Goal: Information Seeking & Learning: Check status

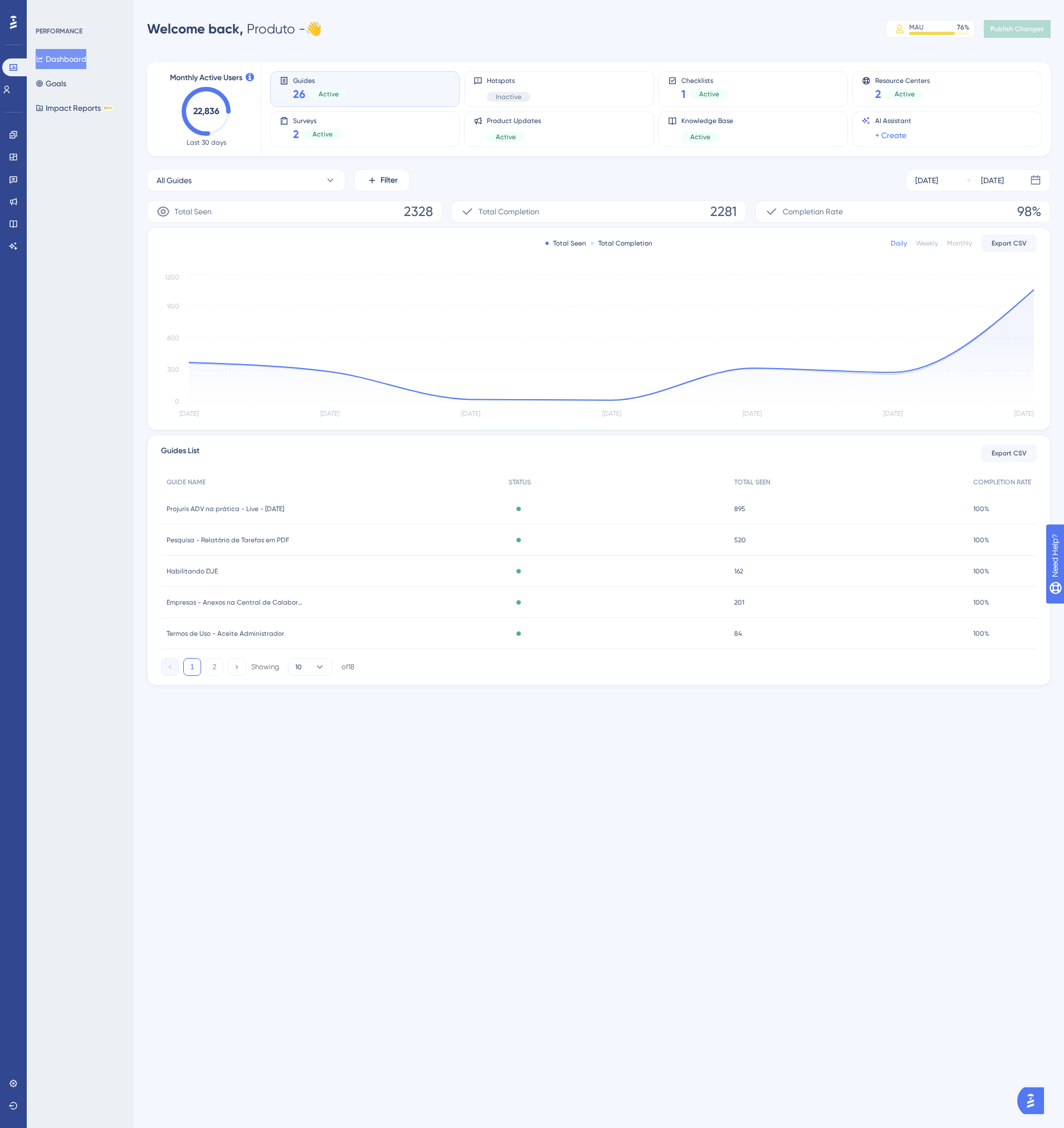
click at [227, 607] on div "Empresas - Anexos na Central de Colaboração Empresas - Anexos na Central de Col…" at bounding box center [332, 602] width 342 height 31
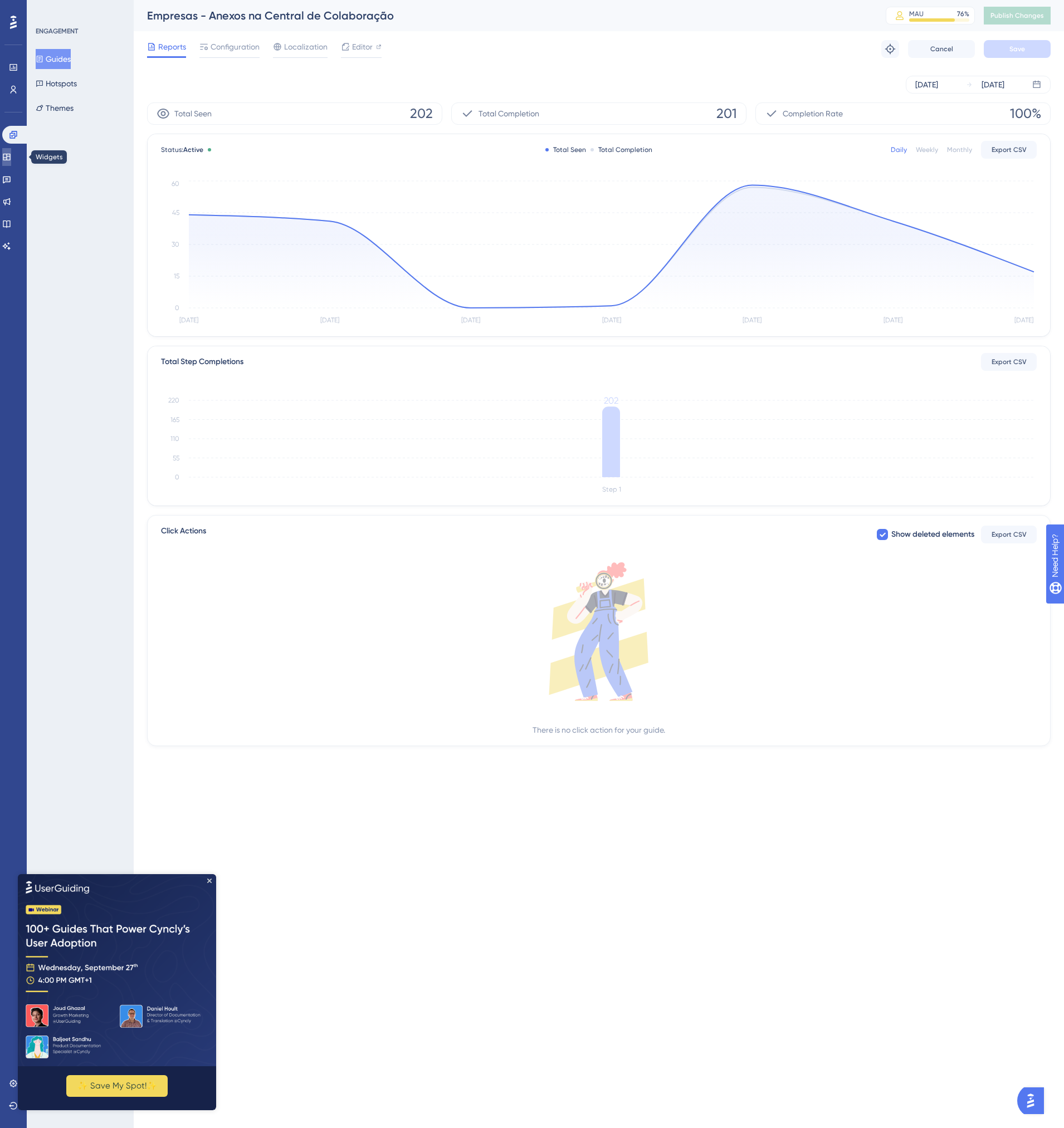
click at [9, 154] on icon at bounding box center [7, 156] width 9 height 9
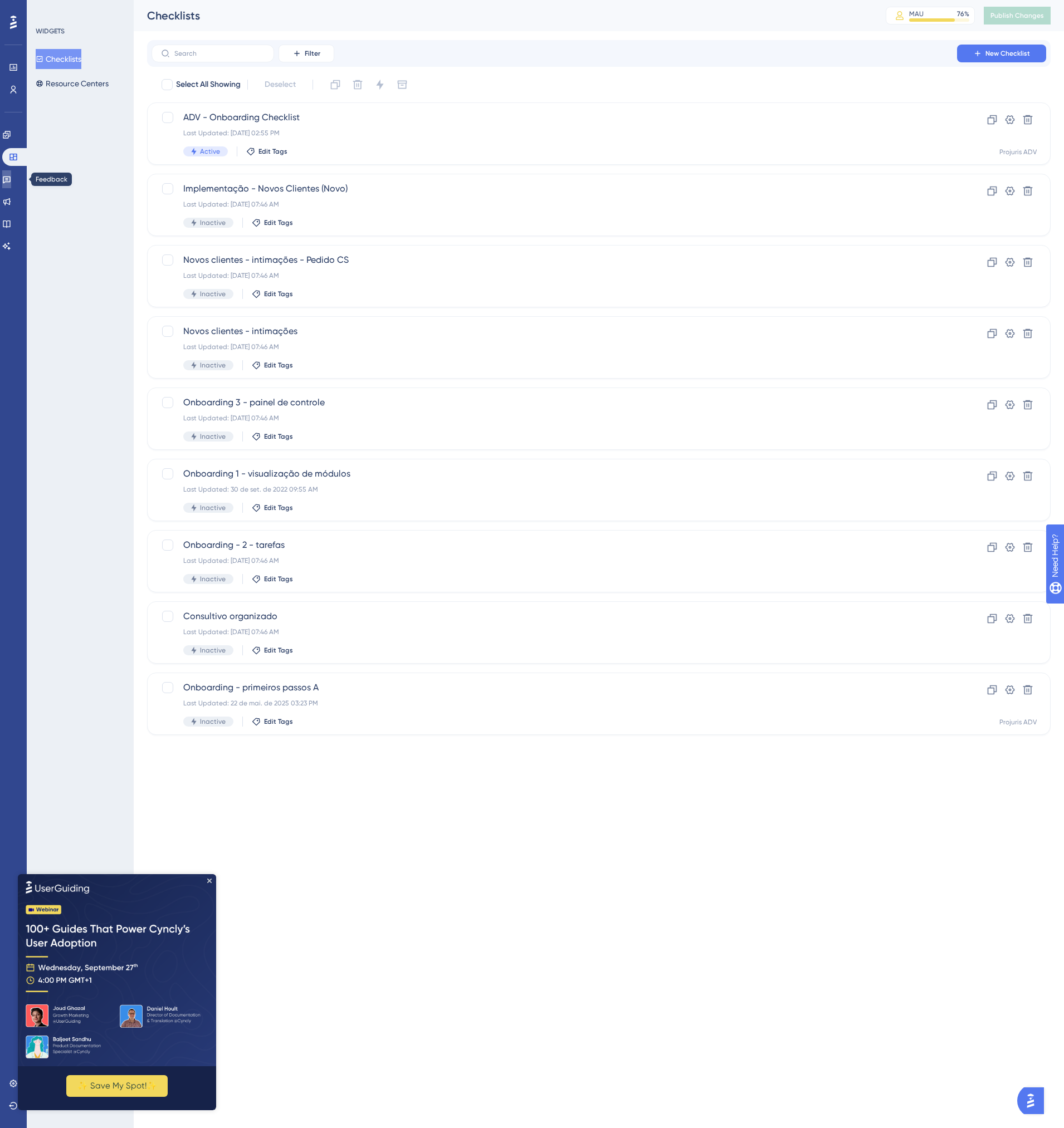
click at [11, 172] on link at bounding box center [7, 179] width 9 height 18
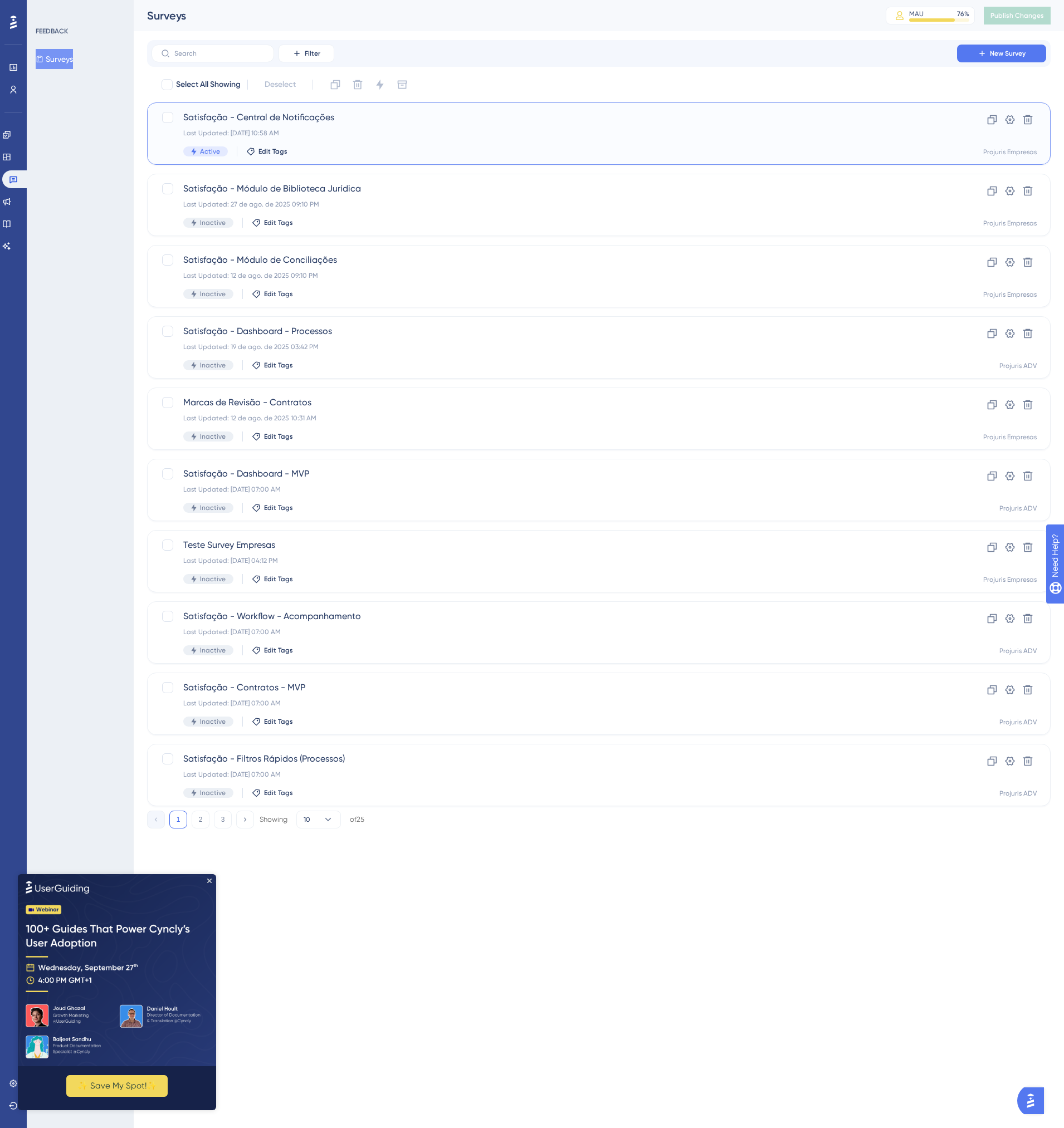
click at [425, 136] on div "Last Updated: [DATE] 10:58 AM" at bounding box center [554, 133] width 742 height 9
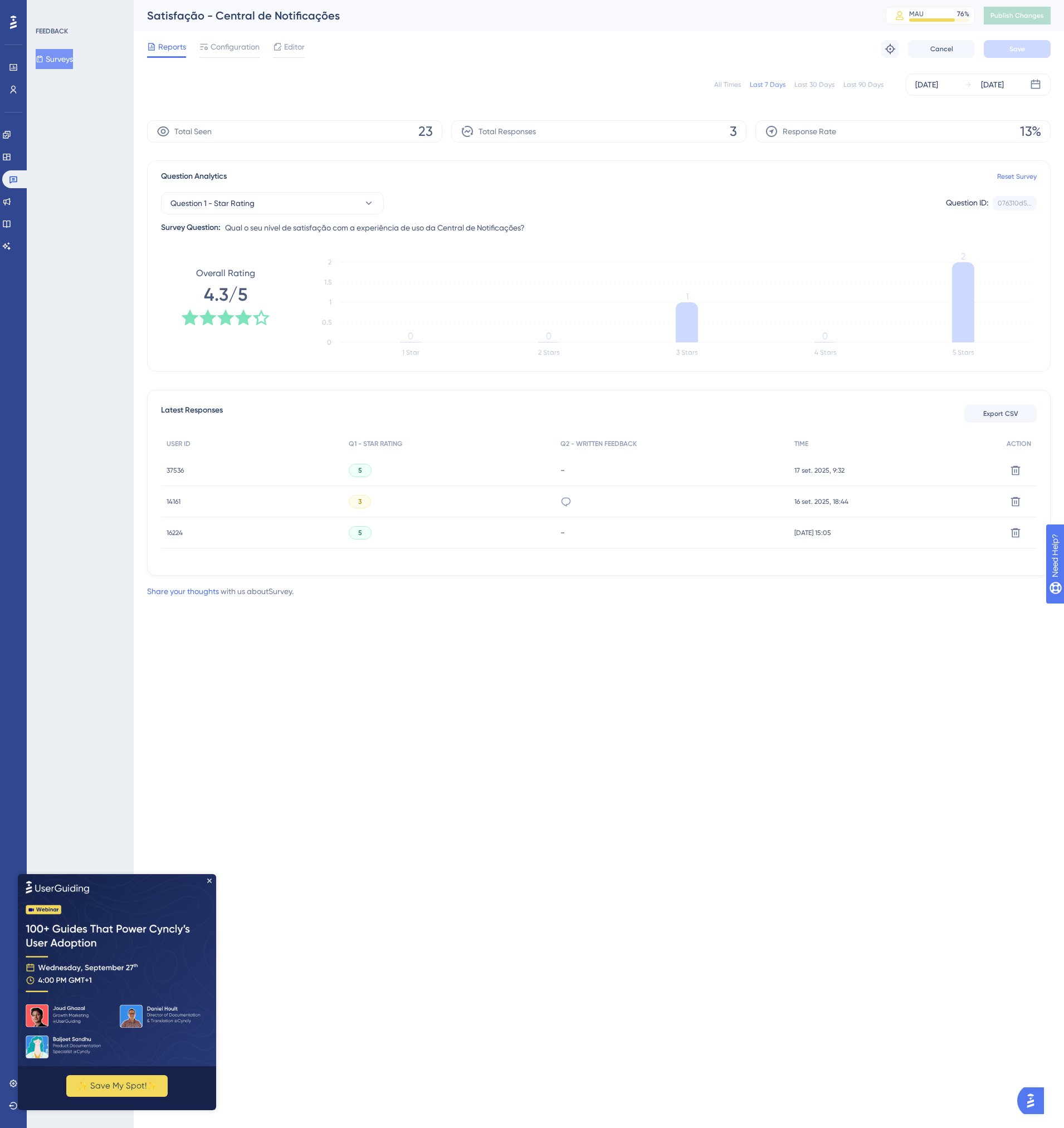
click at [576, 499] on div "Já evoluiu muito, todavia, precisa de mais recursos, a começar pela realocação …" at bounding box center [672, 501] width 234 height 31
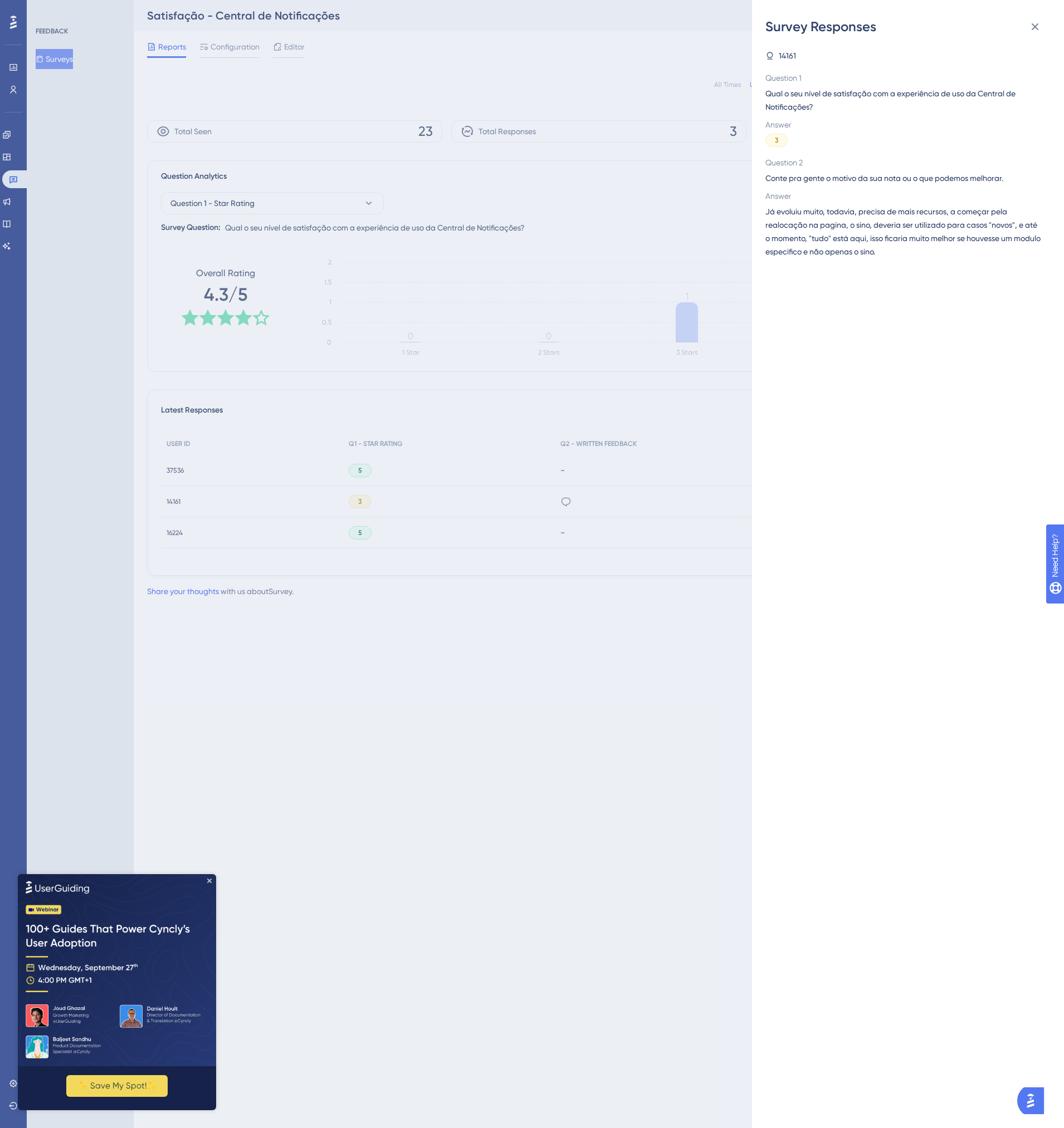
click at [605, 587] on div "Survey Responses 14161 Question 1 Qual o seu nível de satisfação com a experiên…" at bounding box center [532, 564] width 1064 height 1128
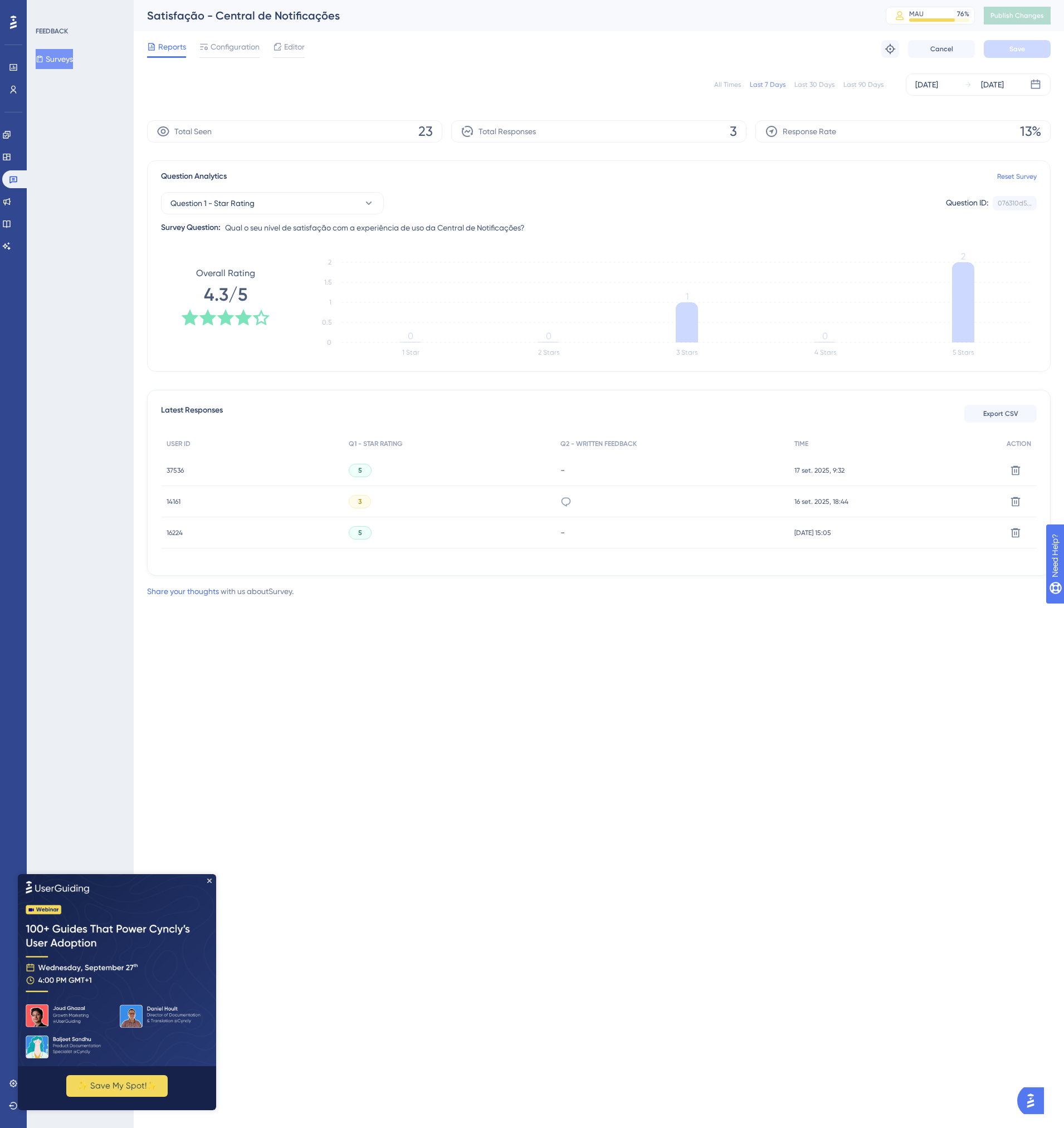
click at [182, 502] on div "14161 14161" at bounding box center [252, 501] width 182 height 31
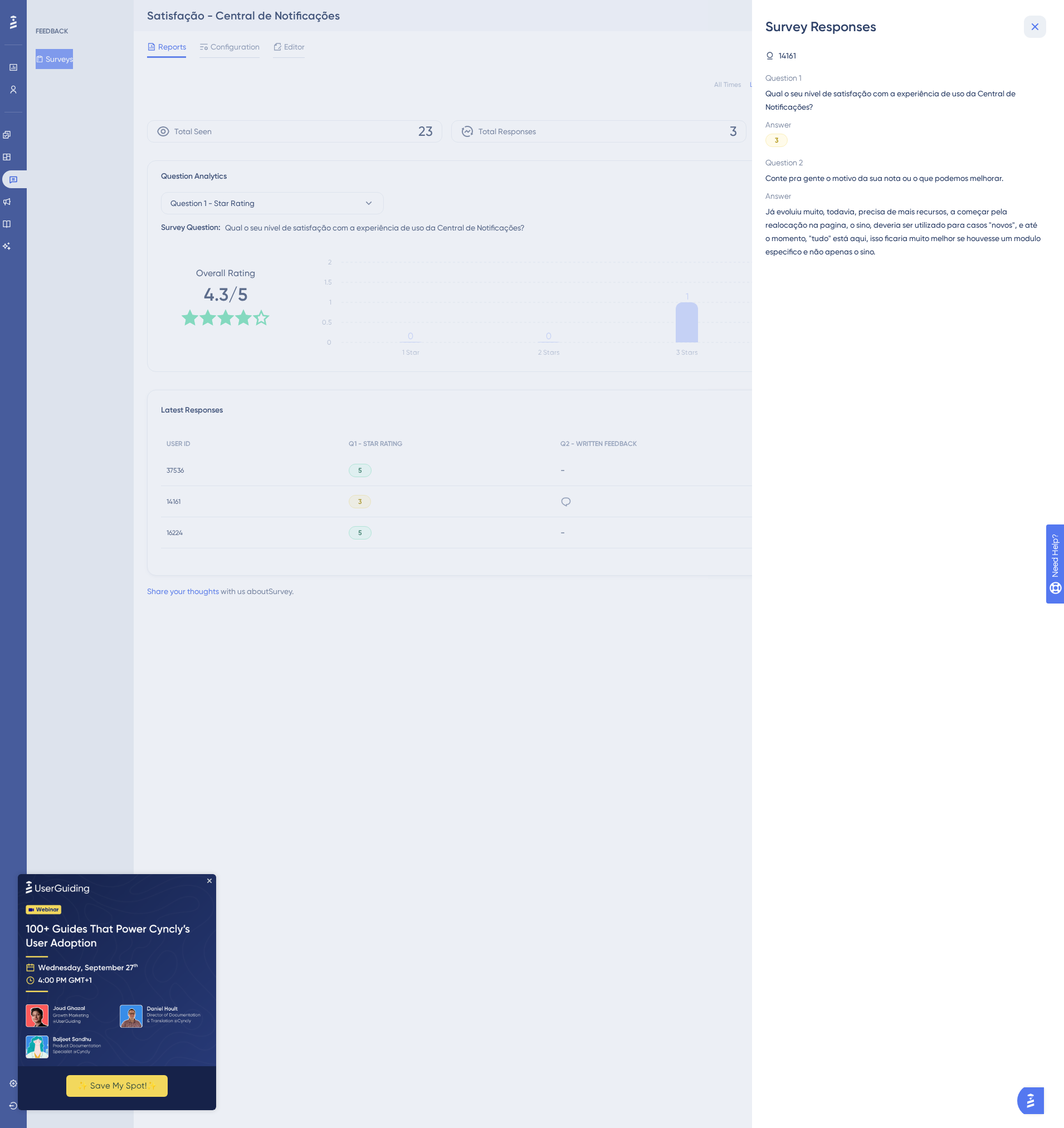
click at [1041, 24] on icon at bounding box center [1035, 27] width 13 height 13
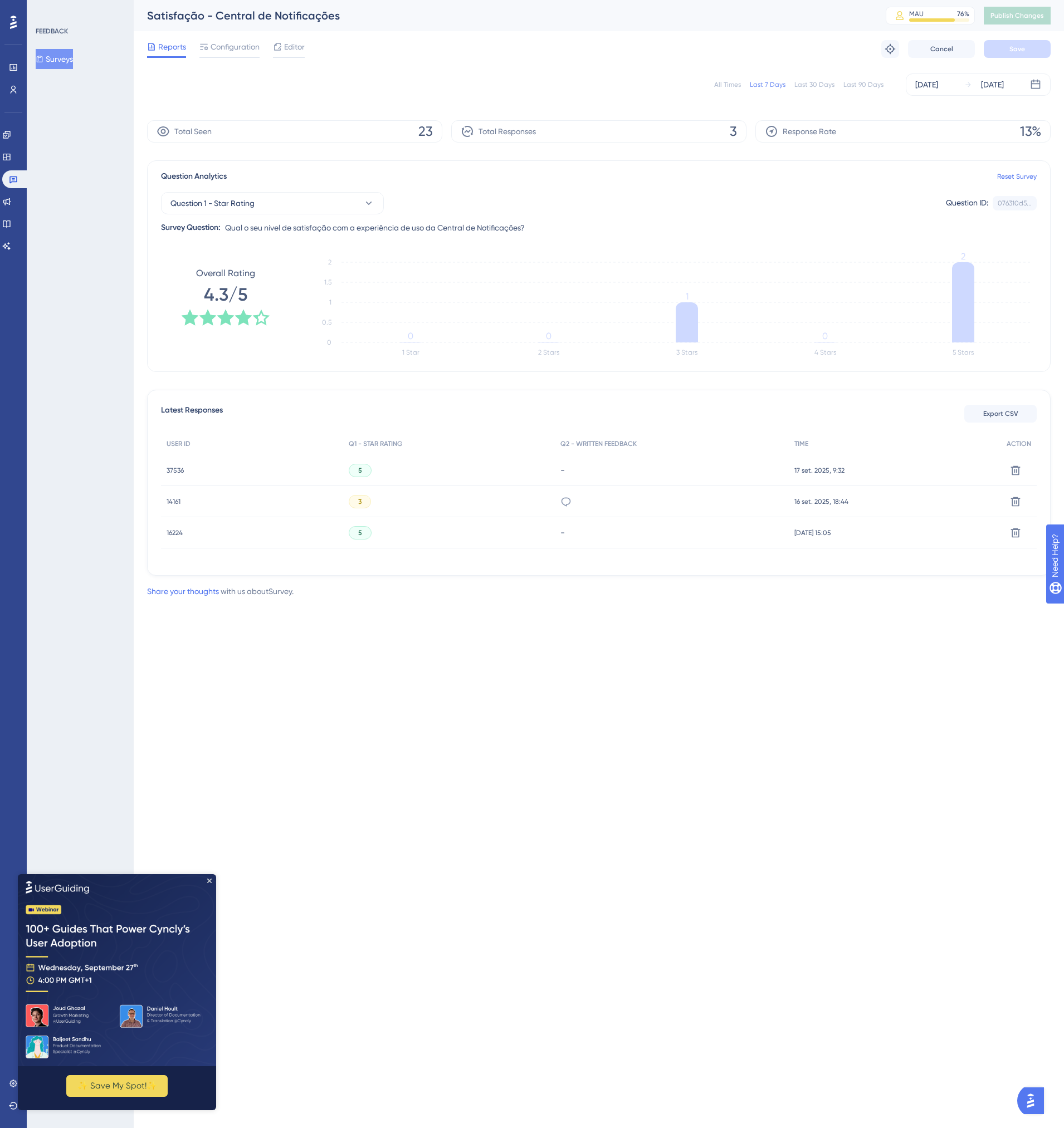
click at [829, 501] on span "16 set. 2025, 18:44" at bounding box center [821, 501] width 54 height 9
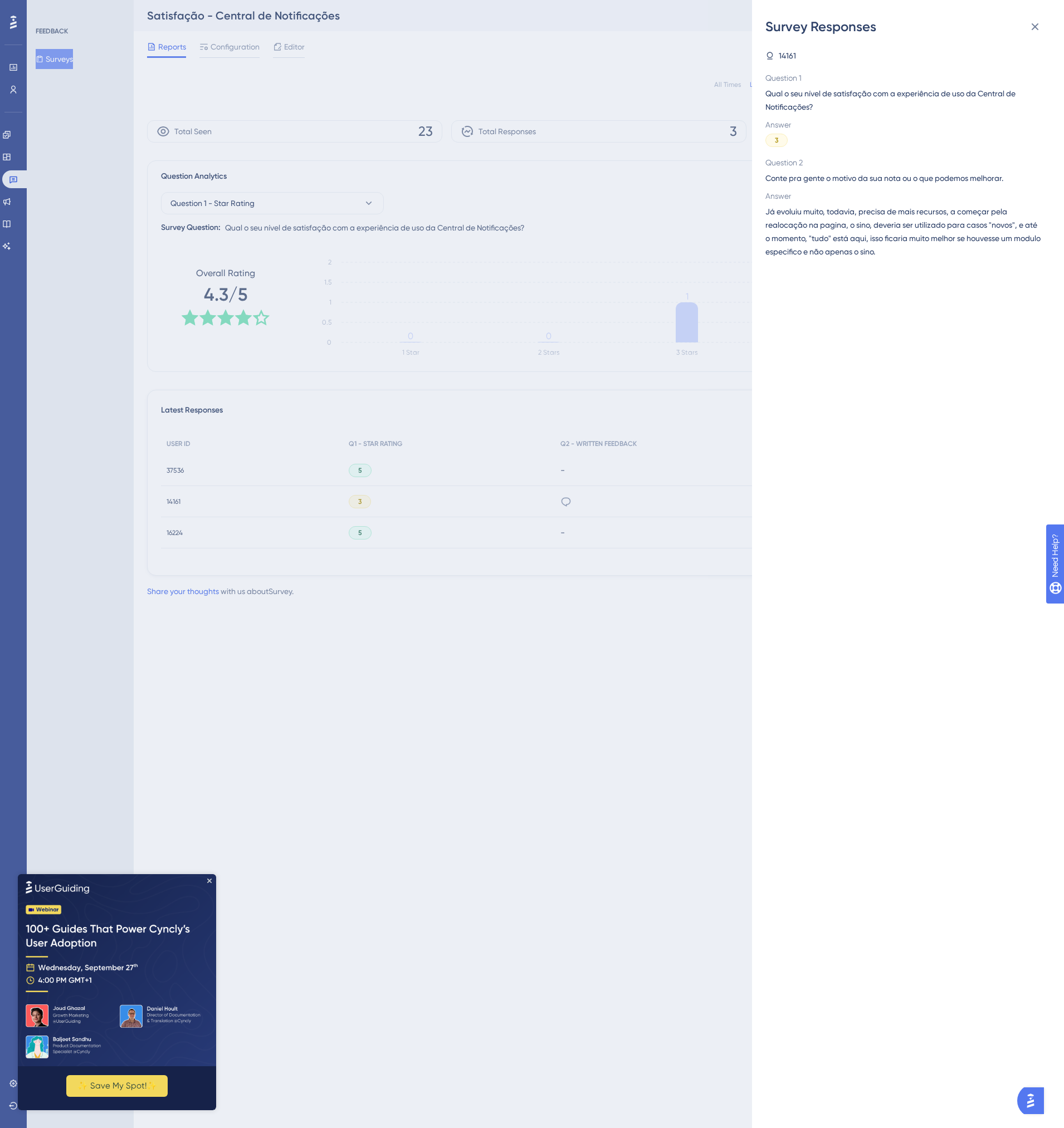
click at [793, 75] on span "Question 1" at bounding box center [903, 78] width 276 height 13
click at [1029, 26] on icon at bounding box center [1035, 27] width 13 height 13
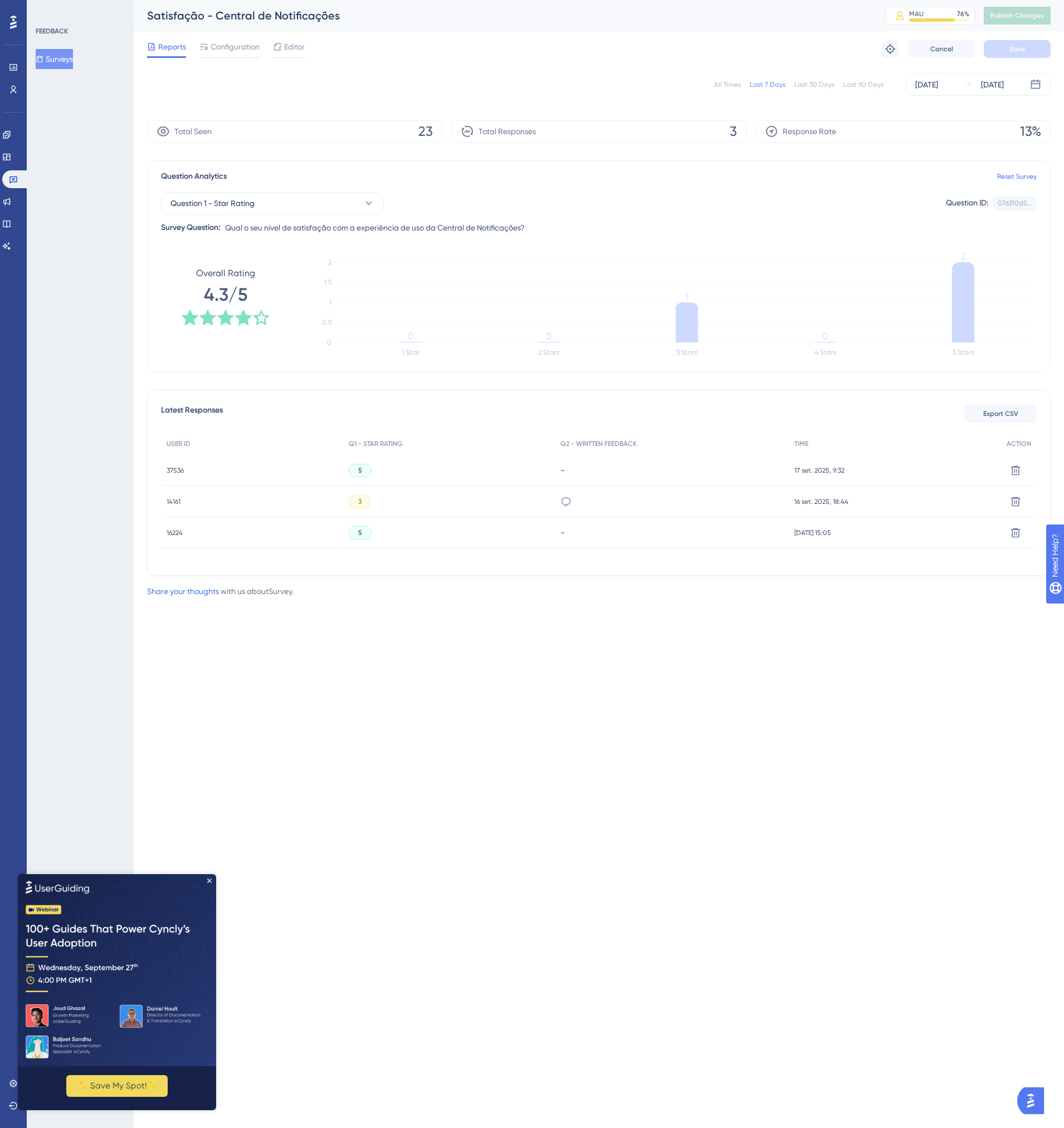
click at [169, 503] on span "14161" at bounding box center [173, 501] width 14 height 9
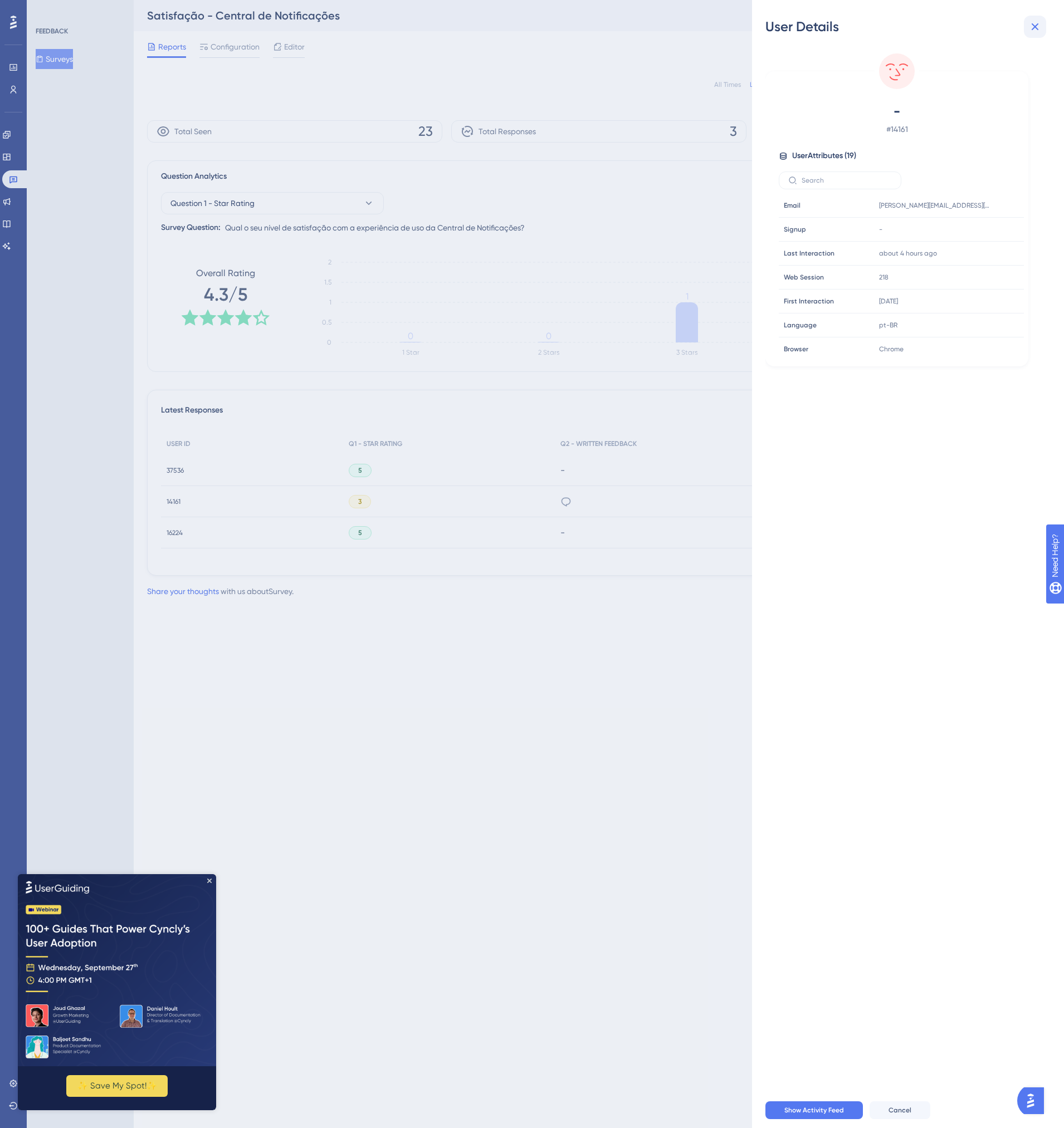
click at [1036, 27] on icon at bounding box center [1035, 27] width 8 height 8
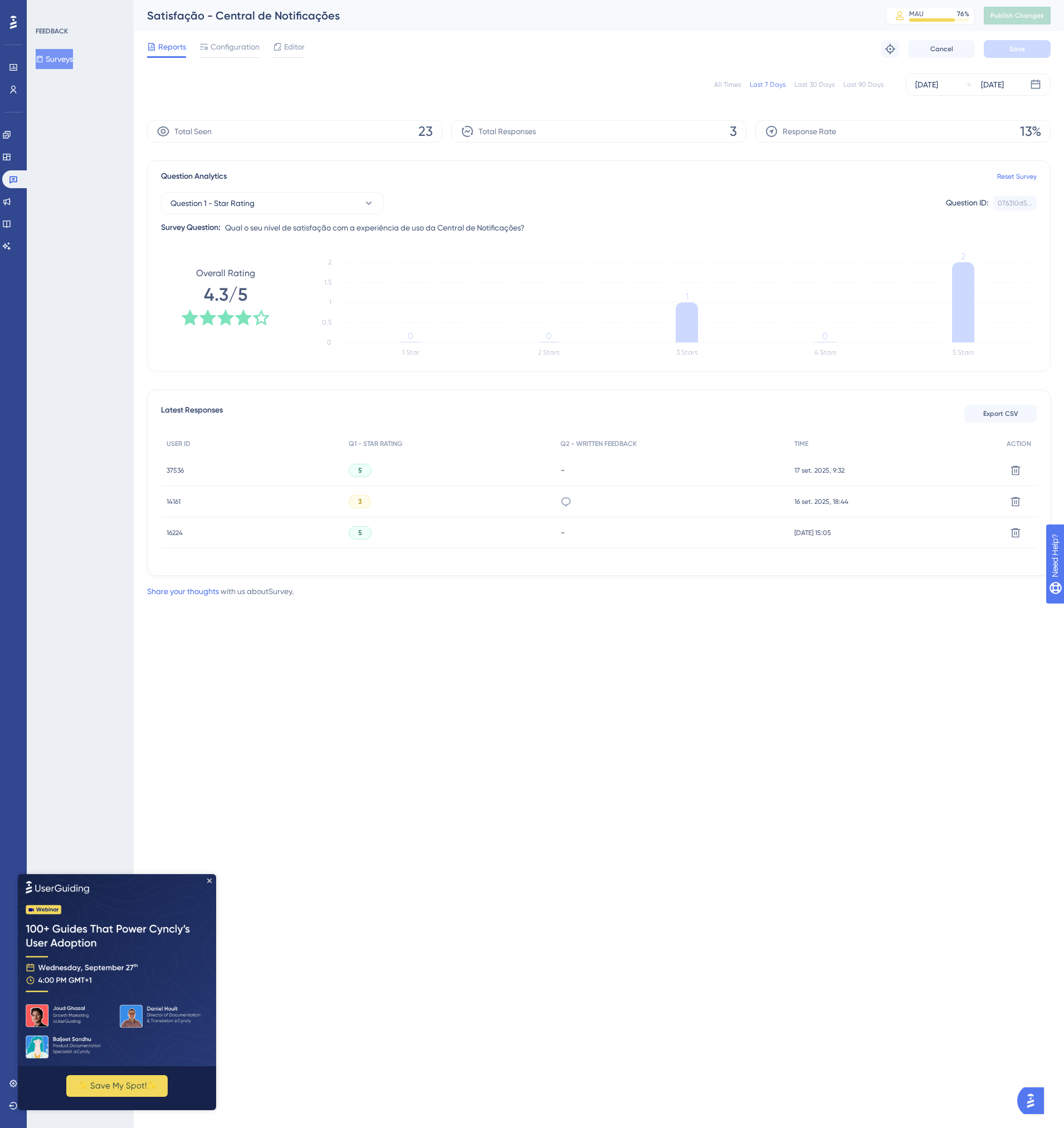
click at [207, 875] on img at bounding box center [116, 969] width 198 height 192
click at [805, 500] on span "16 set. 2025, 18:44" at bounding box center [821, 501] width 54 height 9
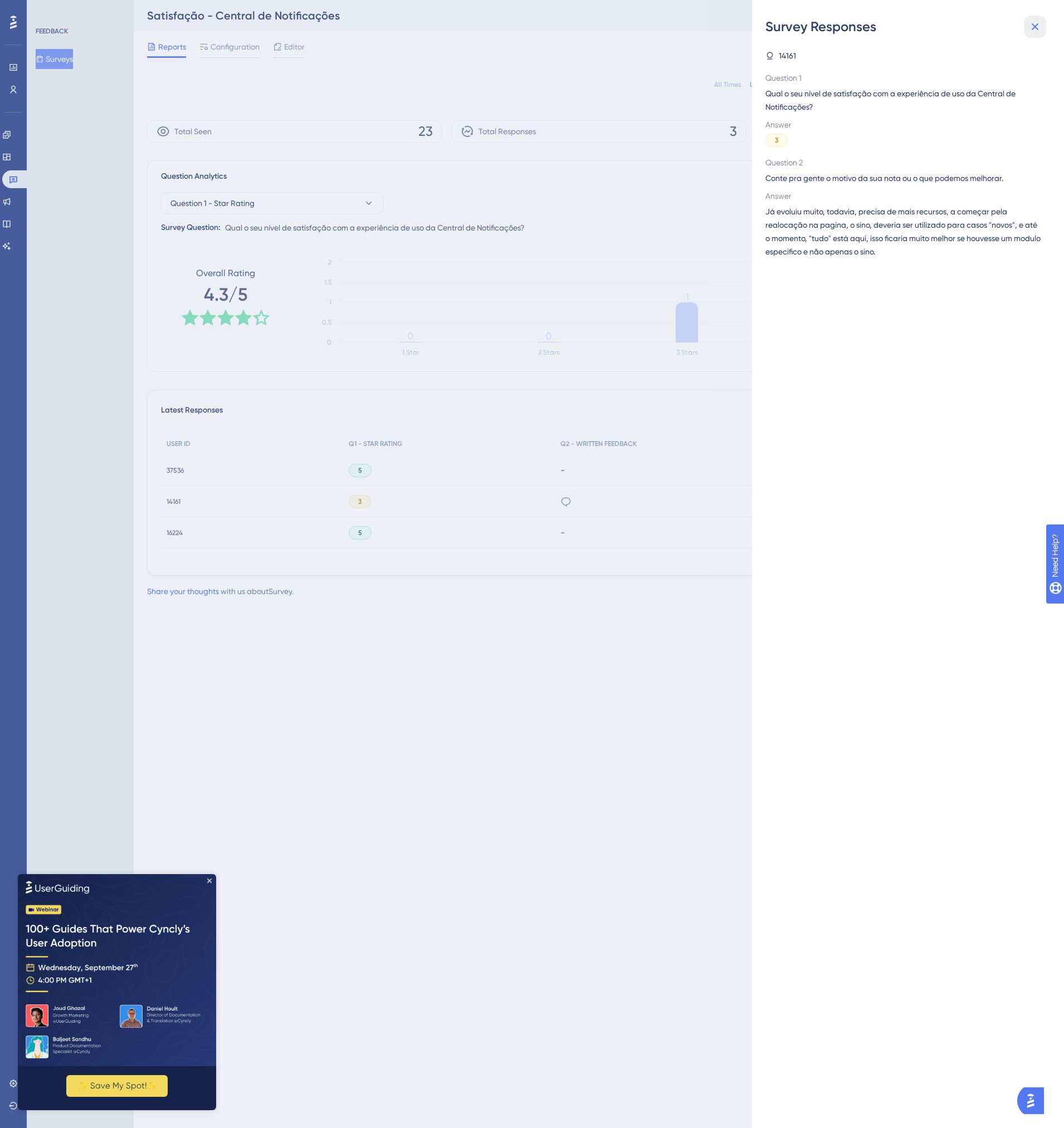
click at [1034, 25] on icon at bounding box center [1035, 27] width 13 height 13
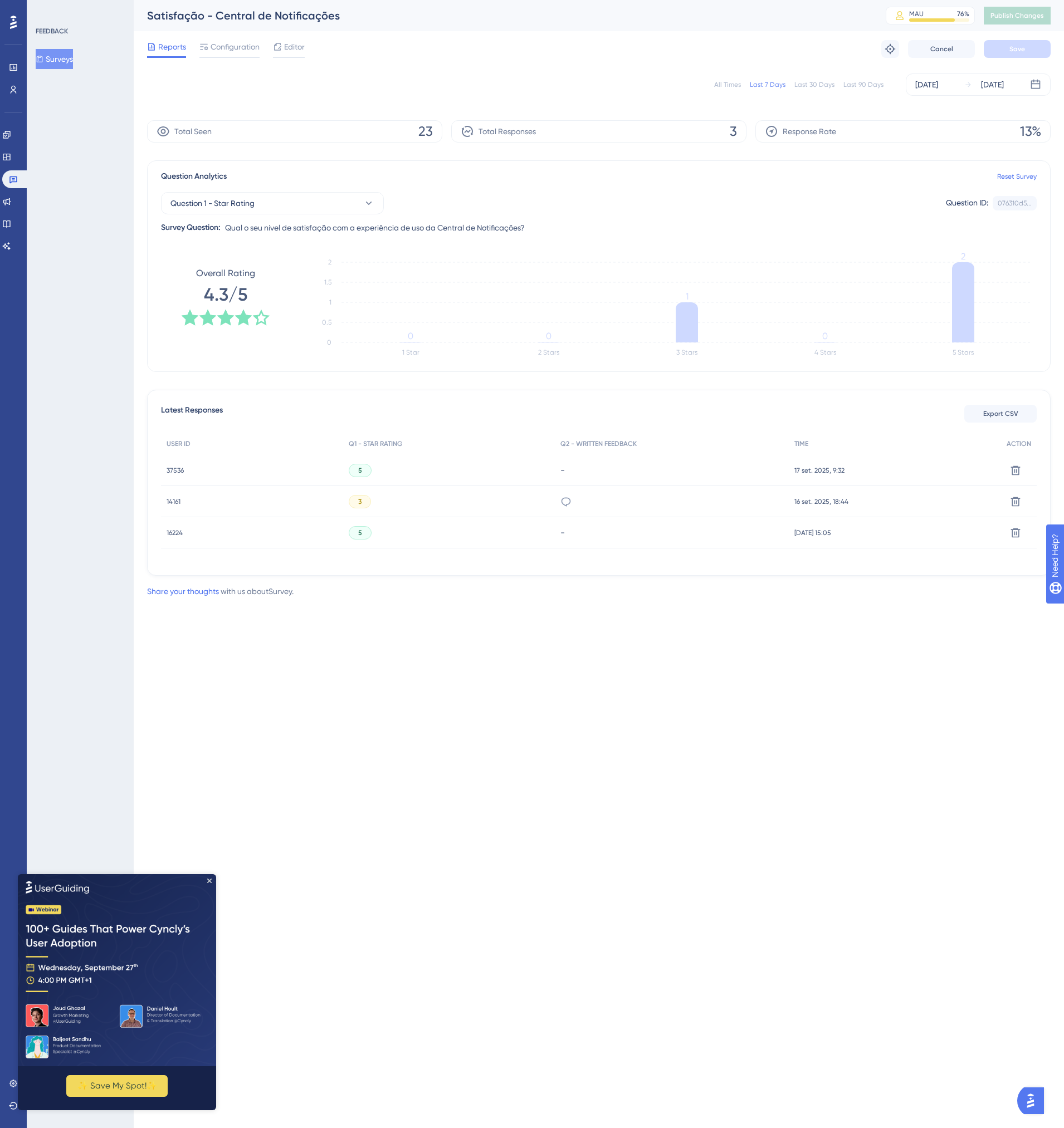
click at [208, 882] on img at bounding box center [116, 969] width 198 height 192
click at [208, 879] on icon "Close Preview" at bounding box center [208, 879] width 4 height 4
